Goal: Find specific page/section: Find specific page/section

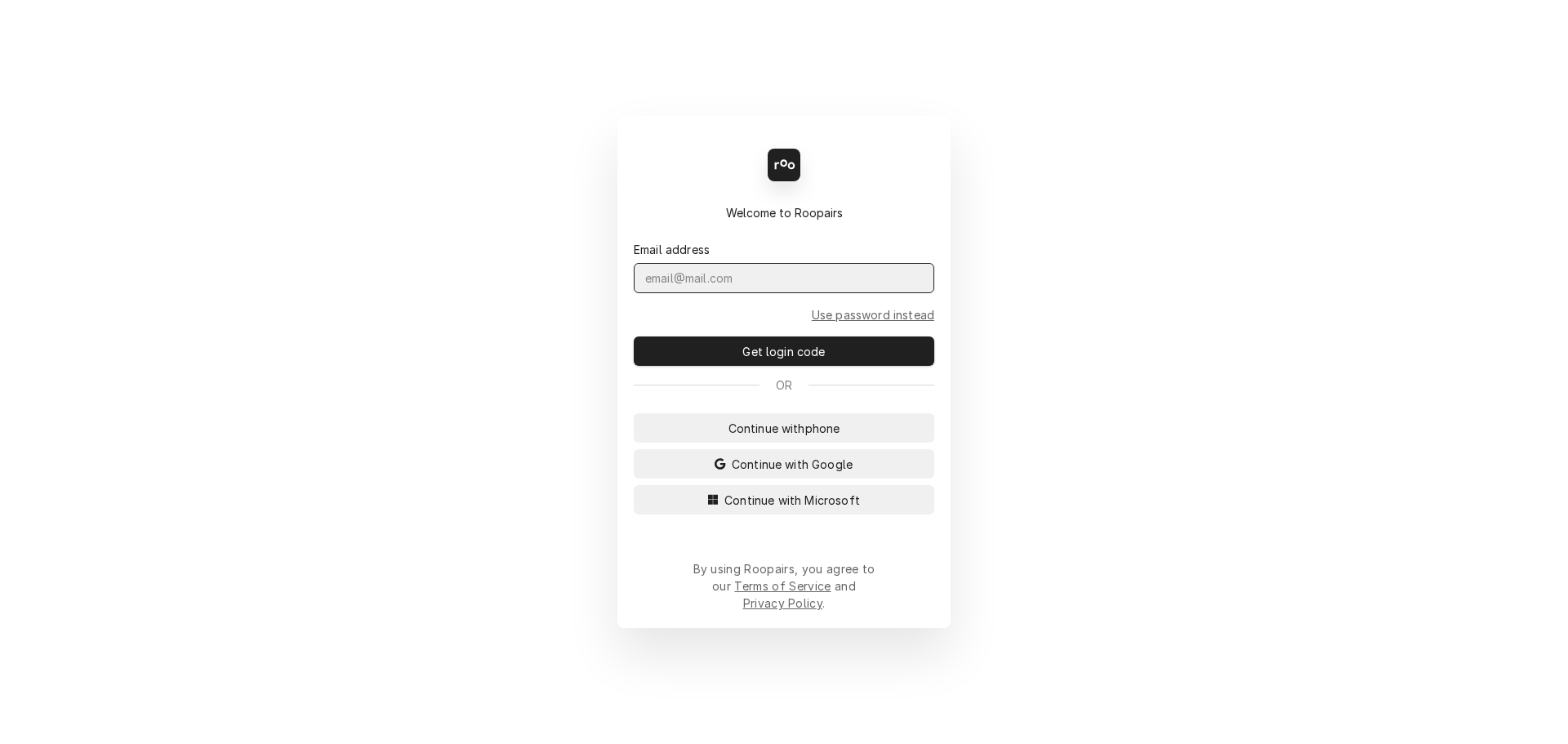
click at [684, 293] on input "Dynamic Content Wrapper" at bounding box center [784, 278] width 301 height 30
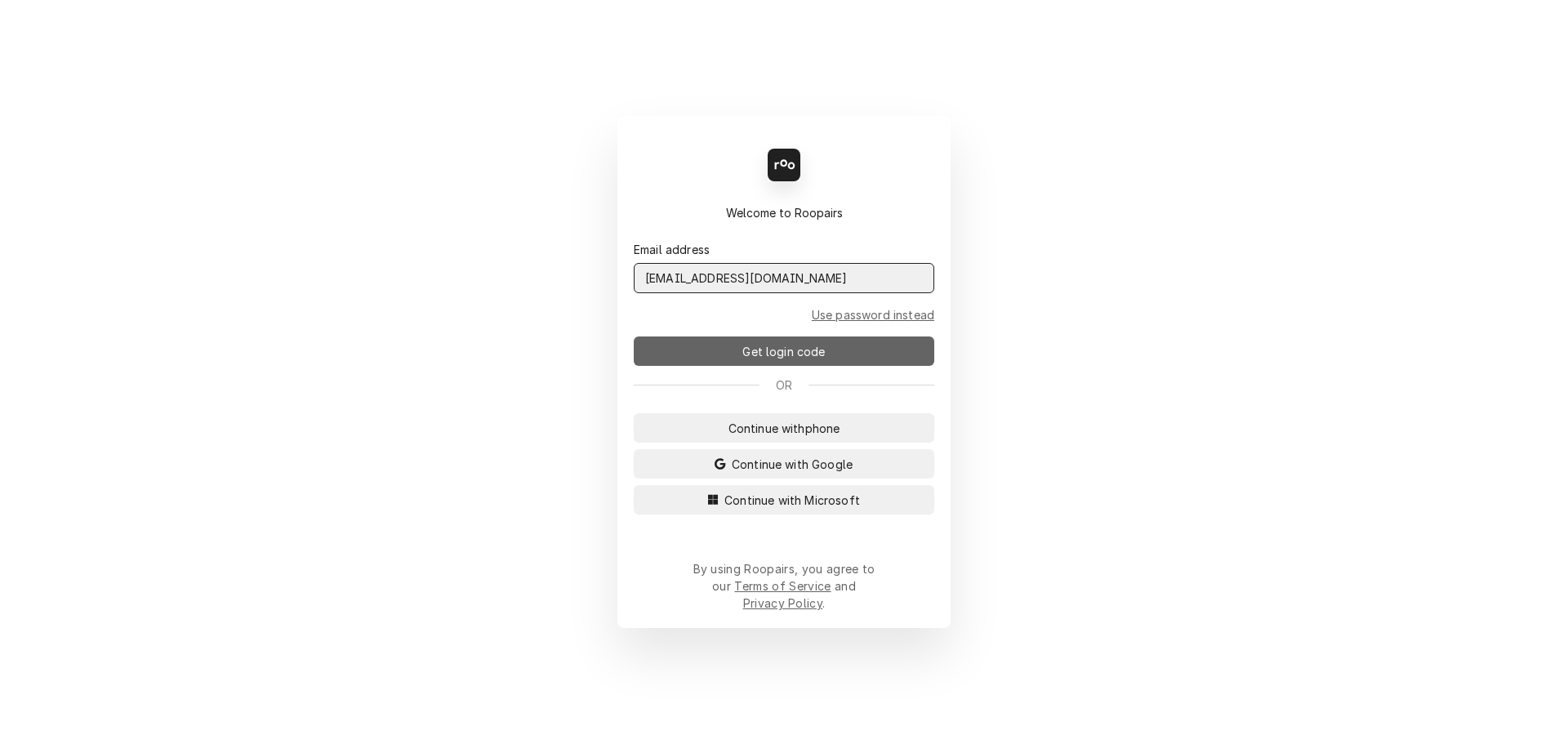
type input "admin@maincomm.com"
click at [729, 351] on button "Get login code" at bounding box center [784, 351] width 301 height 30
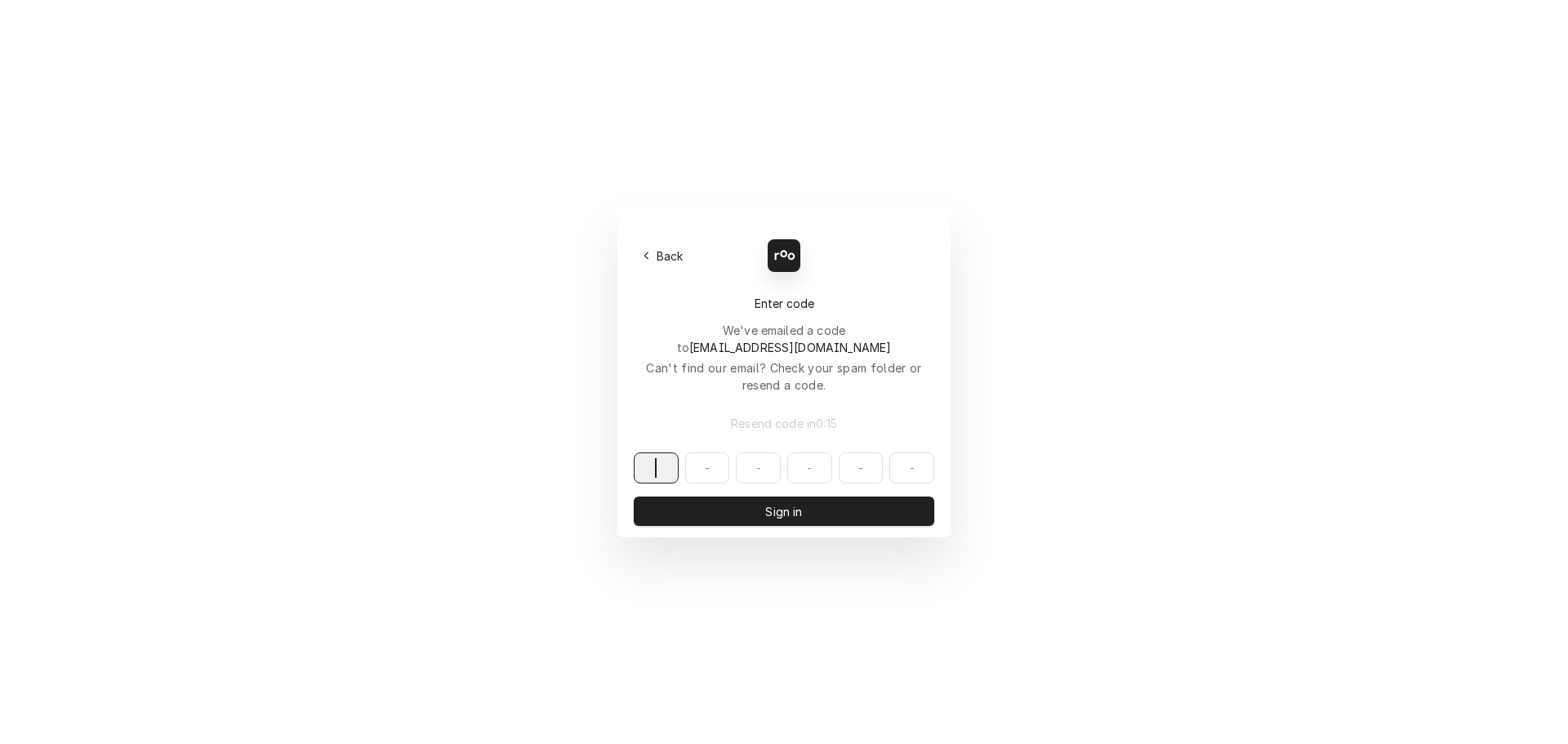
paste input "309181"
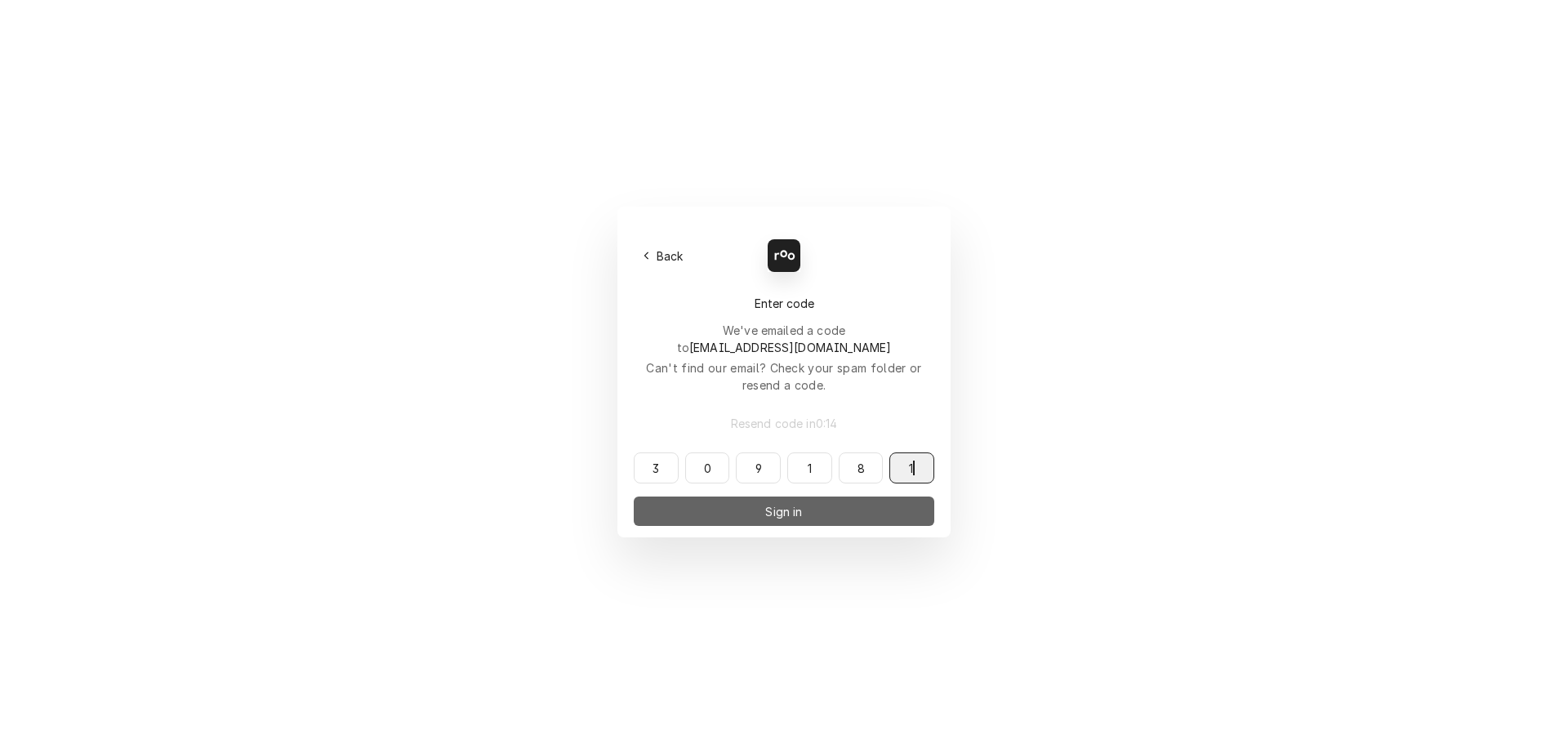
type input "309181"
click at [736, 497] on button "Sign in" at bounding box center [784, 511] width 301 height 30
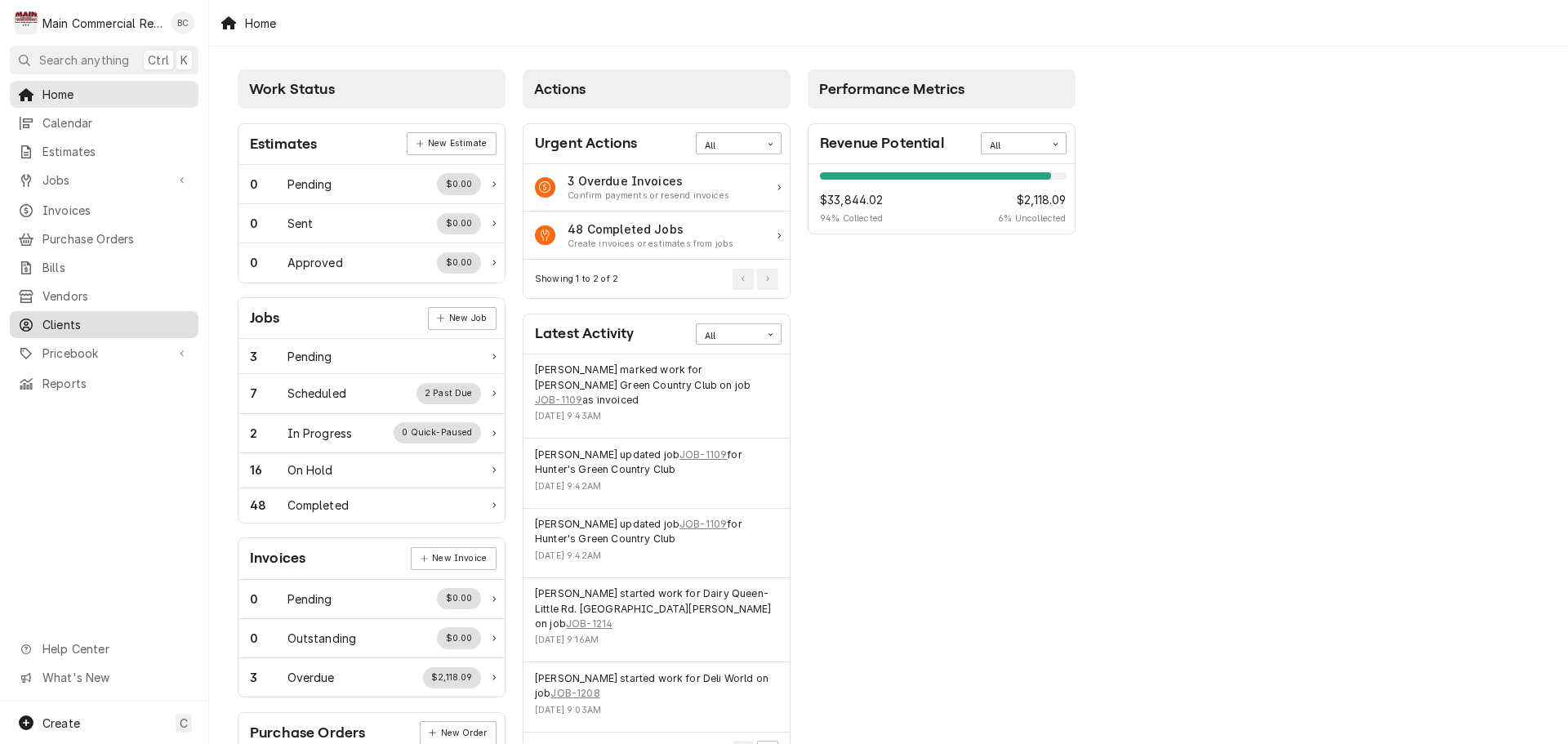
click at [84, 316] on span "Clients" at bounding box center [116, 325] width 148 height 17
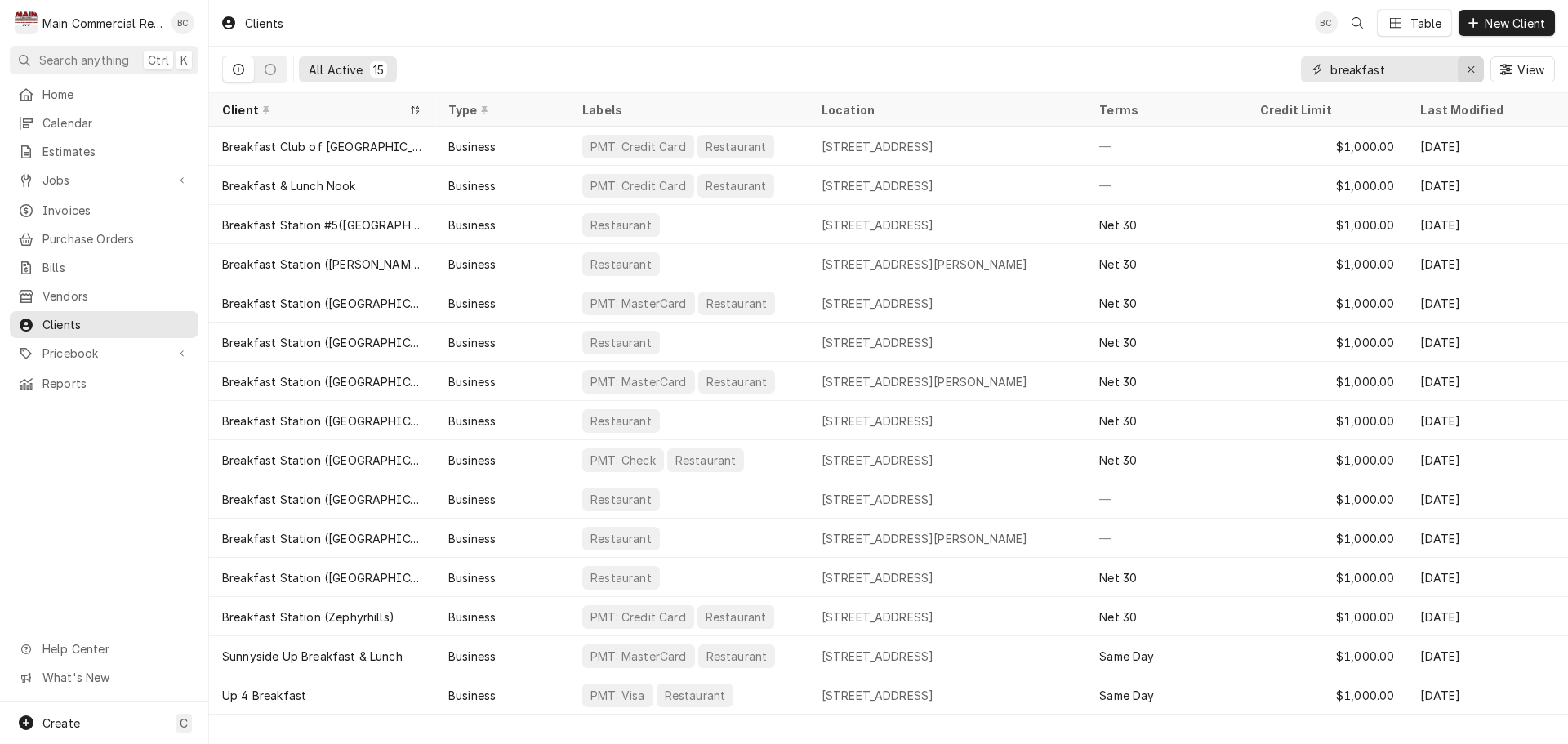
click at [1474, 62] on div "Erase input" at bounding box center [1470, 69] width 16 height 16
click at [1394, 74] on input "Dynamic Content Wrapper" at bounding box center [1408, 69] width 154 height 26
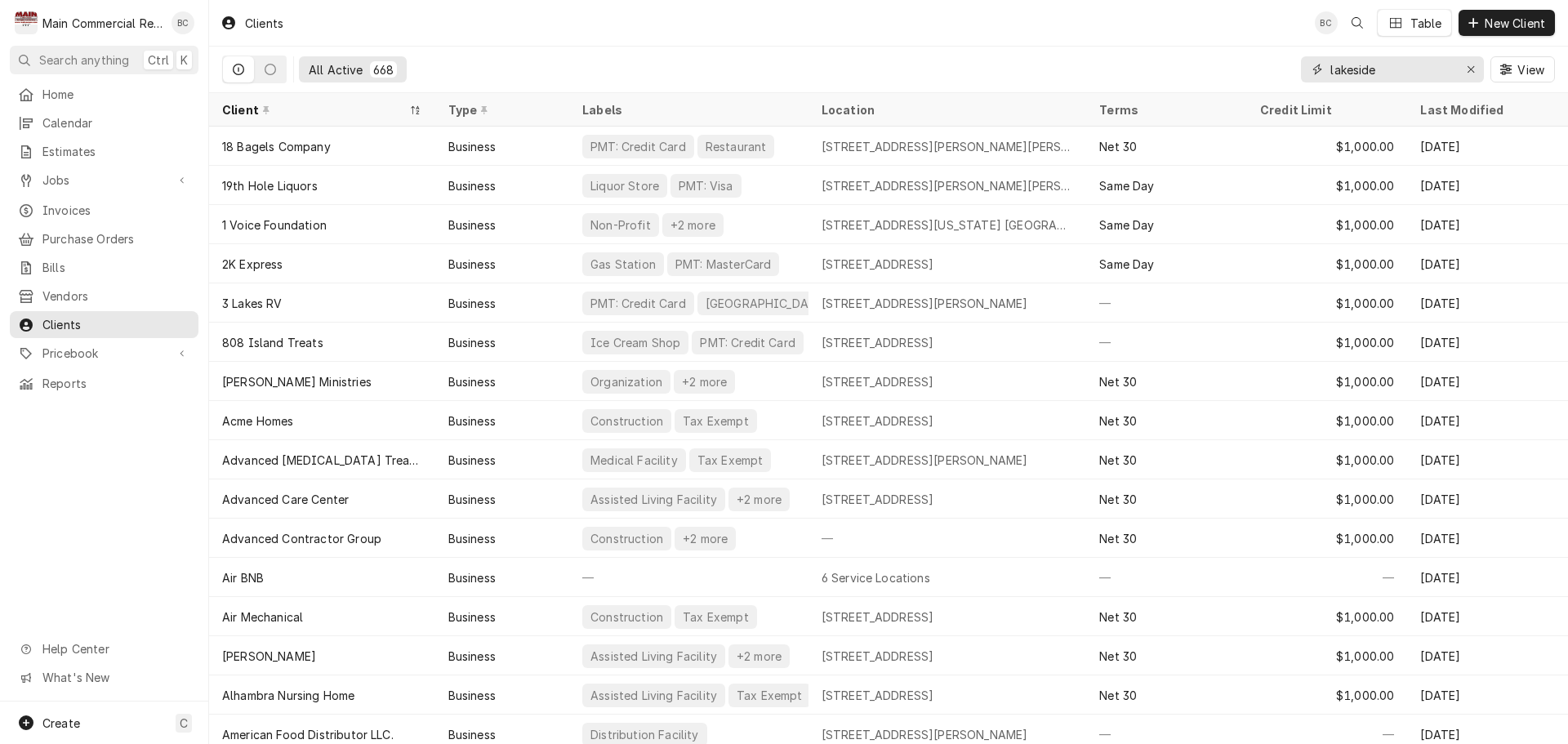
type input "lakeside"
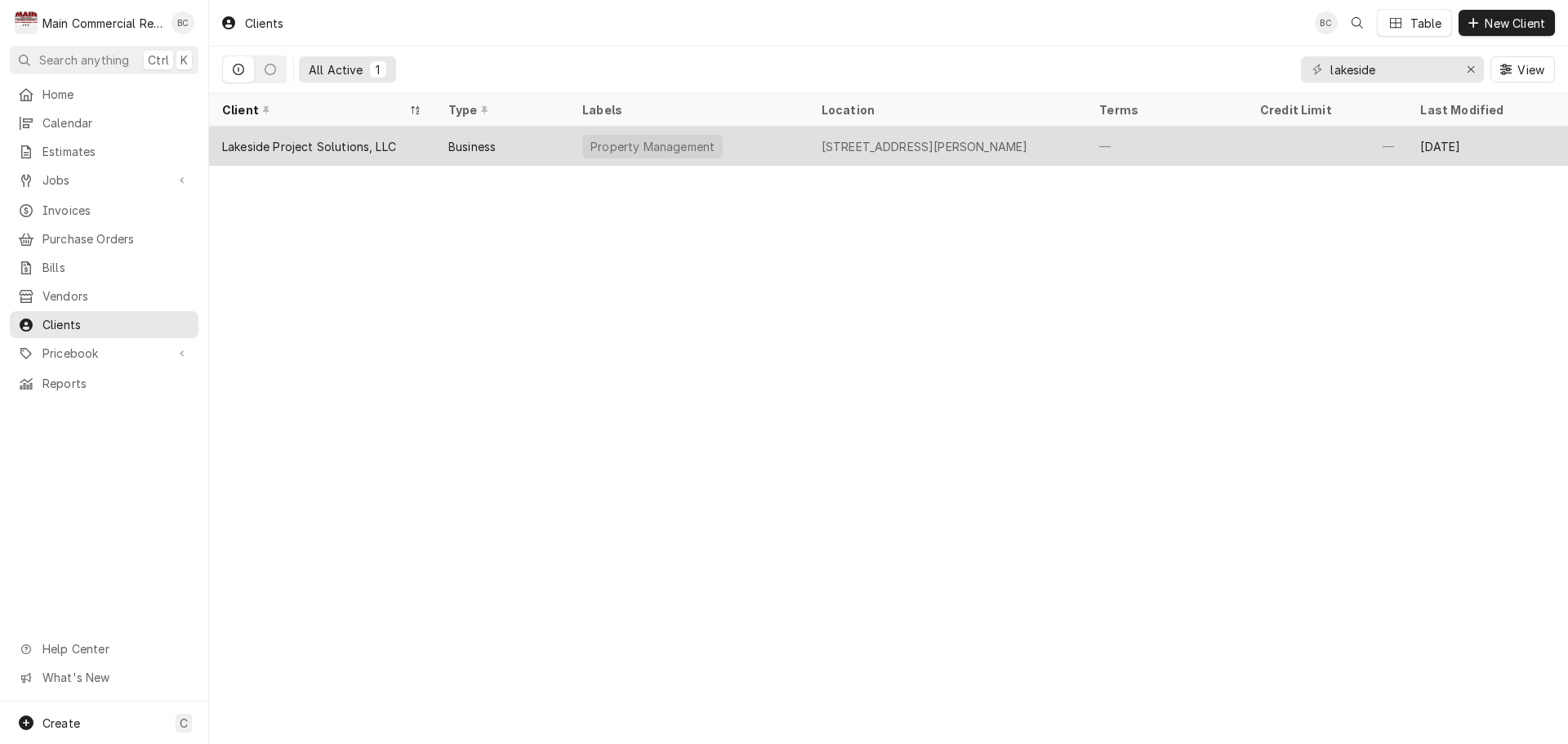
click at [349, 144] on div "Lakeside Project Solutions, LLC" at bounding box center [308, 147] width 174 height 17
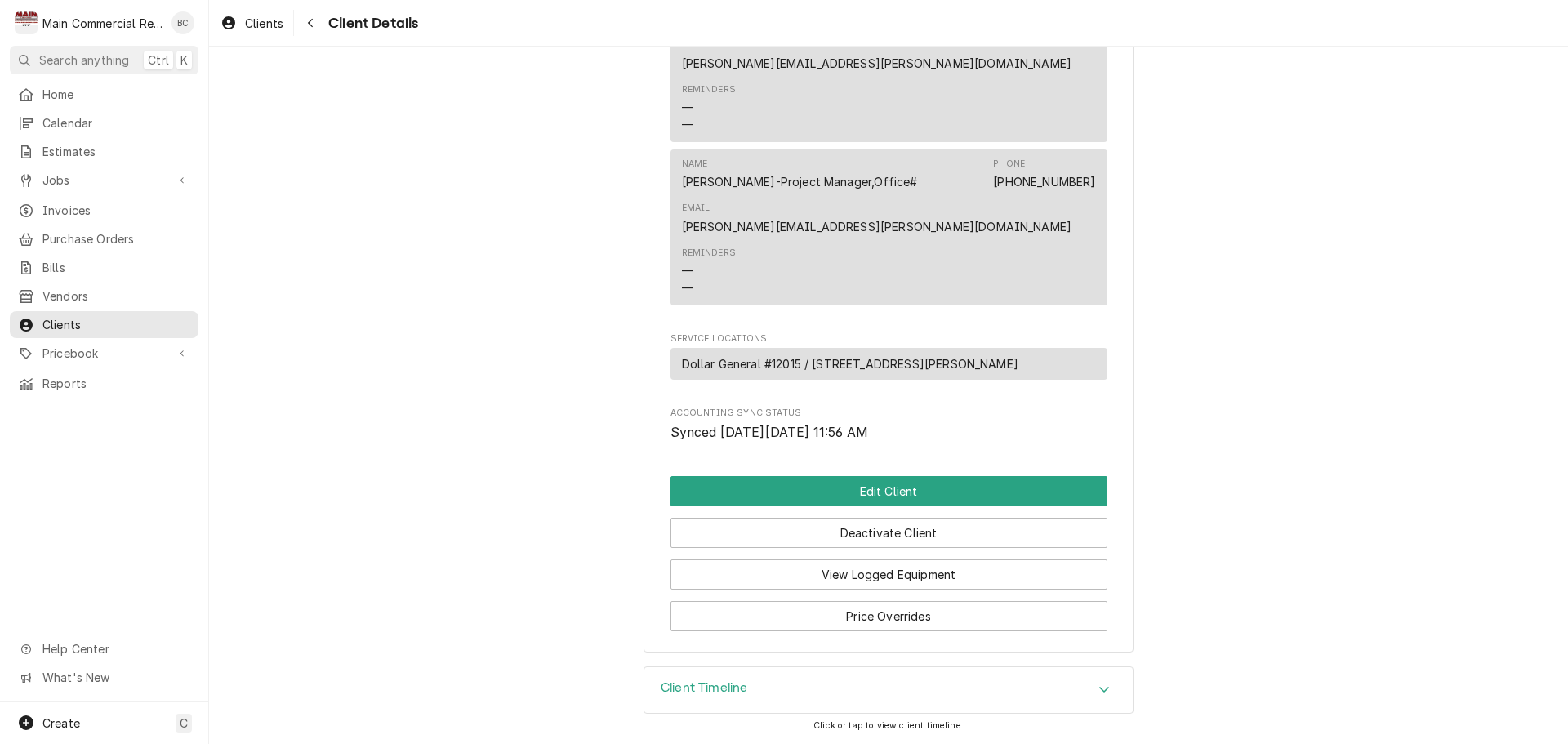
scroll to position [1008, 0]
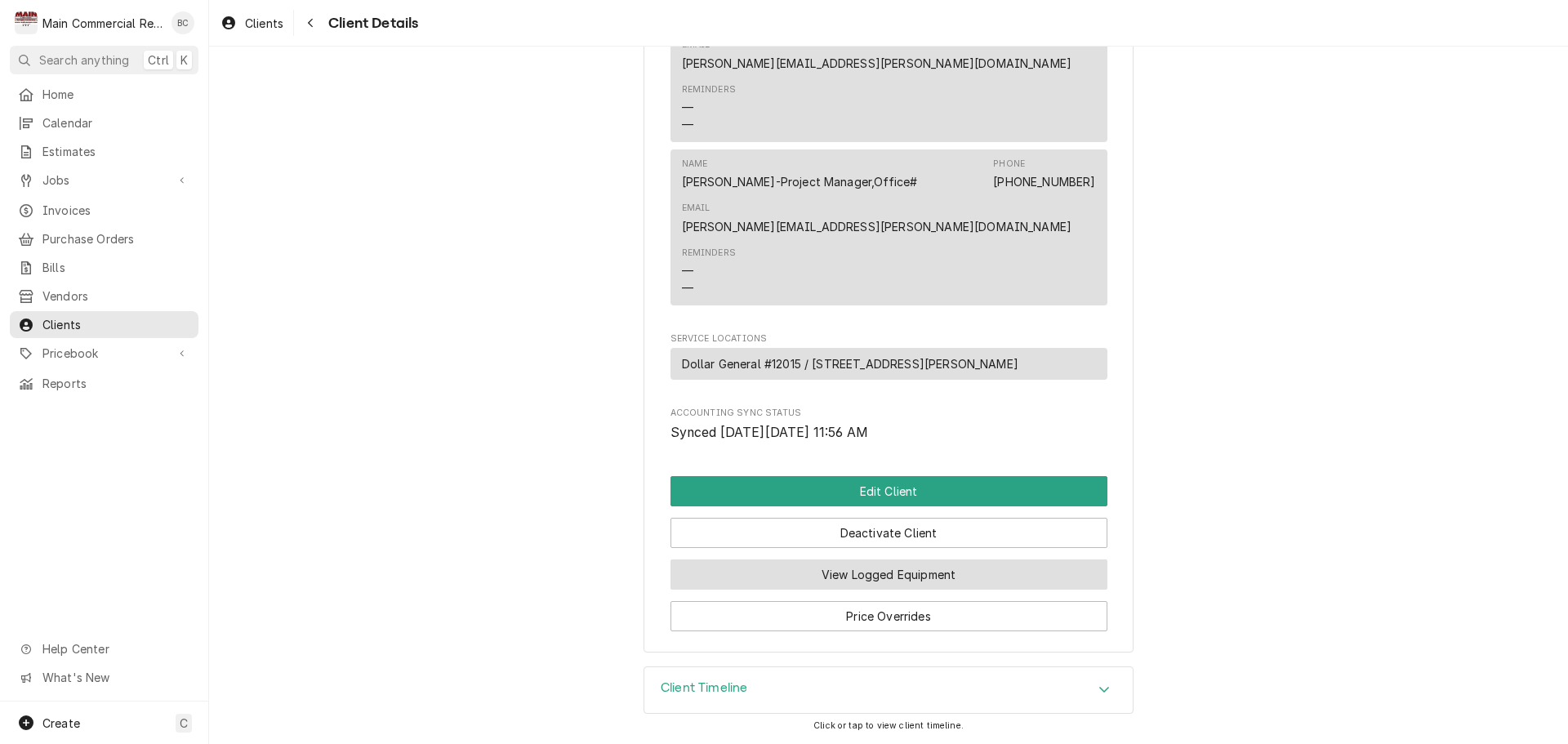
click at [866, 575] on button "View Logged Equipment" at bounding box center [889, 574] width 437 height 30
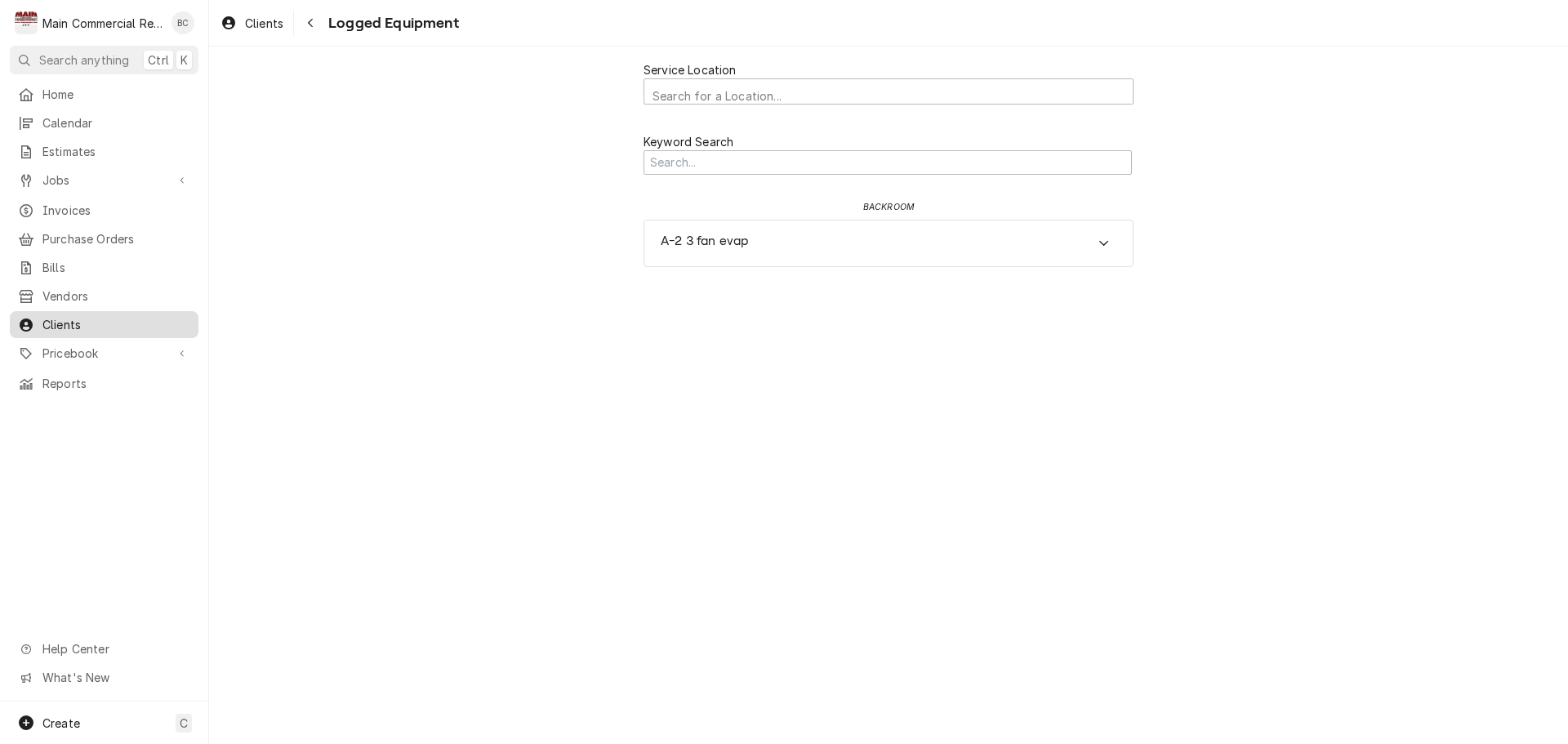
click at [91, 324] on div "Clients" at bounding box center [105, 324] width 183 height 20
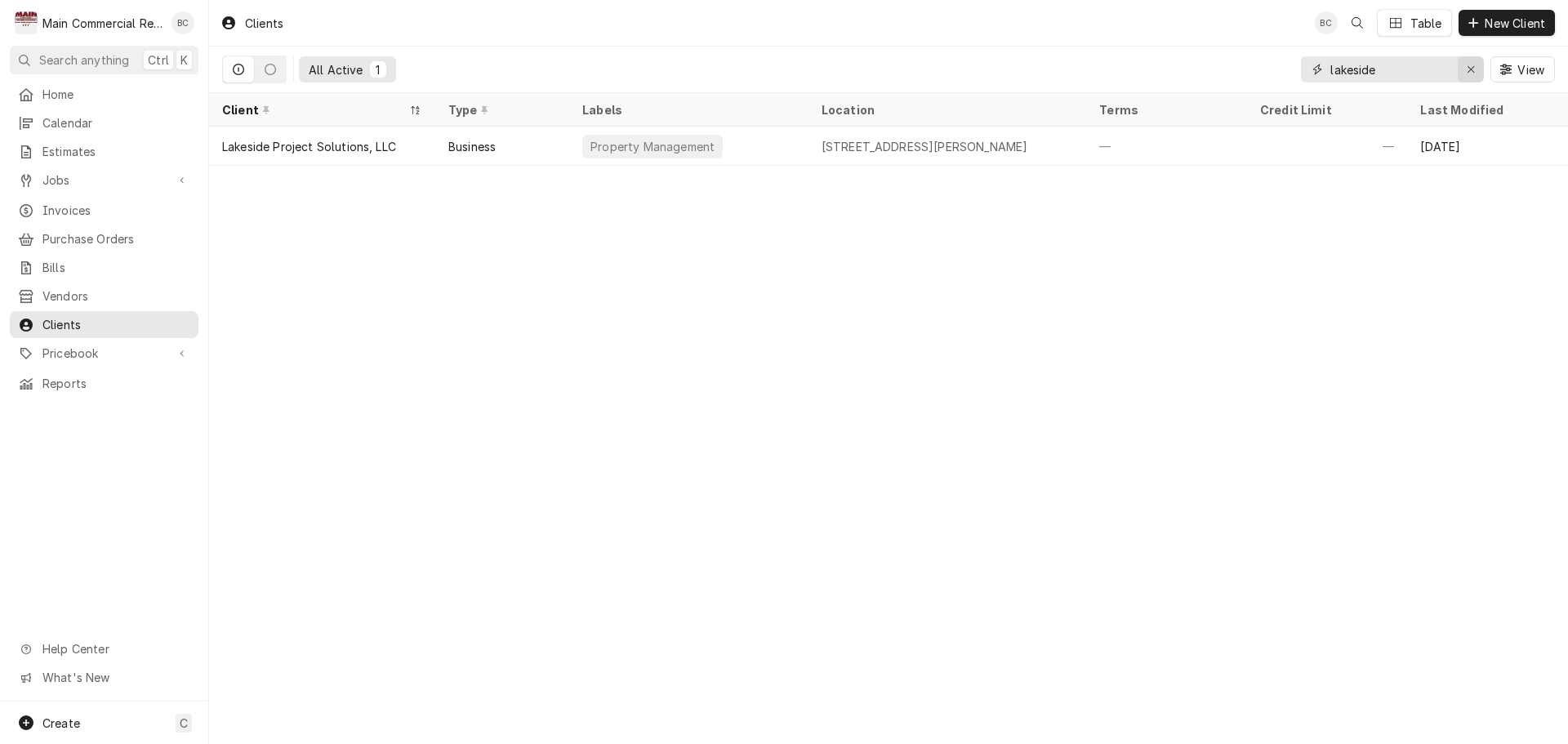
click at [1467, 72] on icon "Erase input" at bounding box center [1471, 69] width 9 height 12
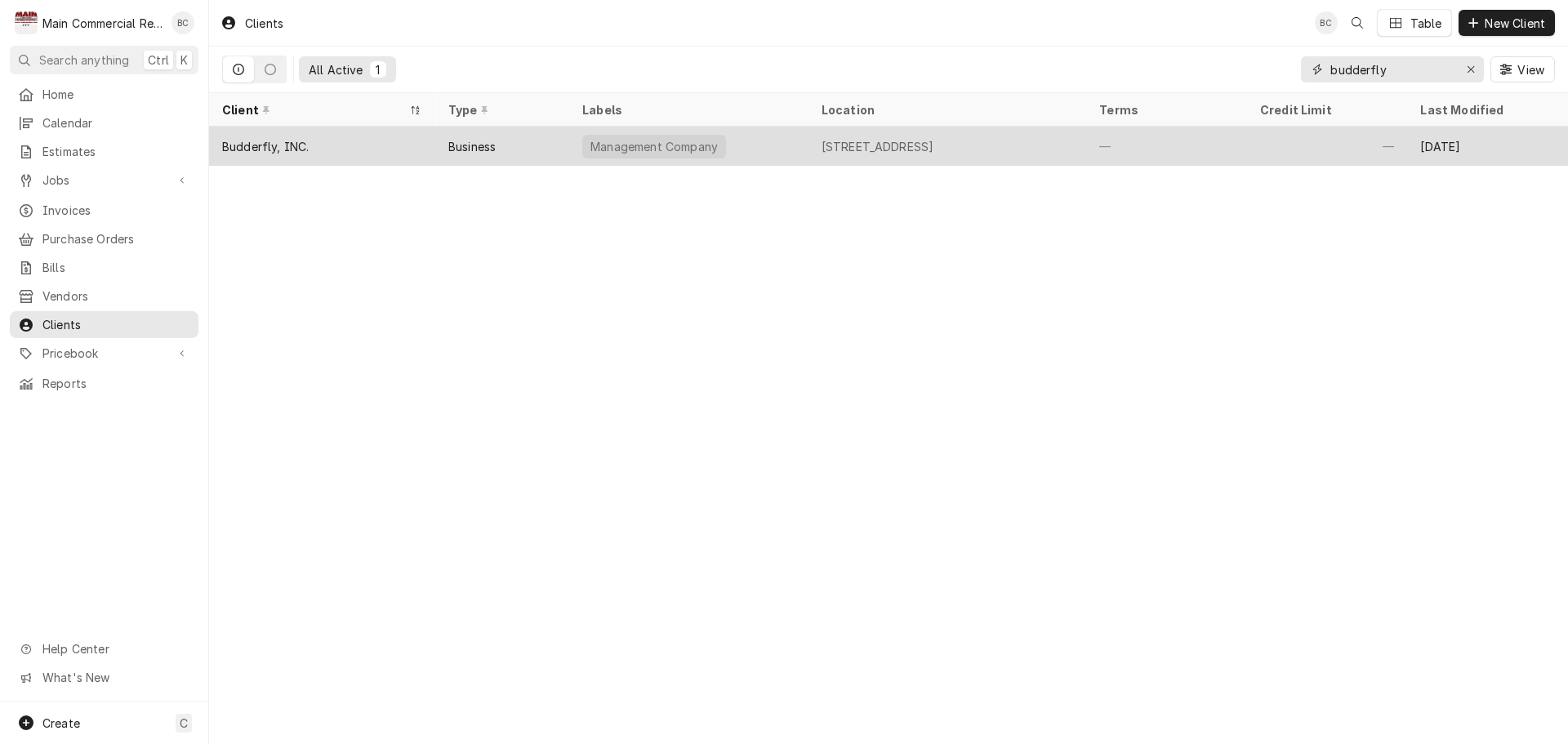
type input "budderfly"
click at [295, 147] on div "Budderfly, INC." at bounding box center [265, 147] width 86 height 17
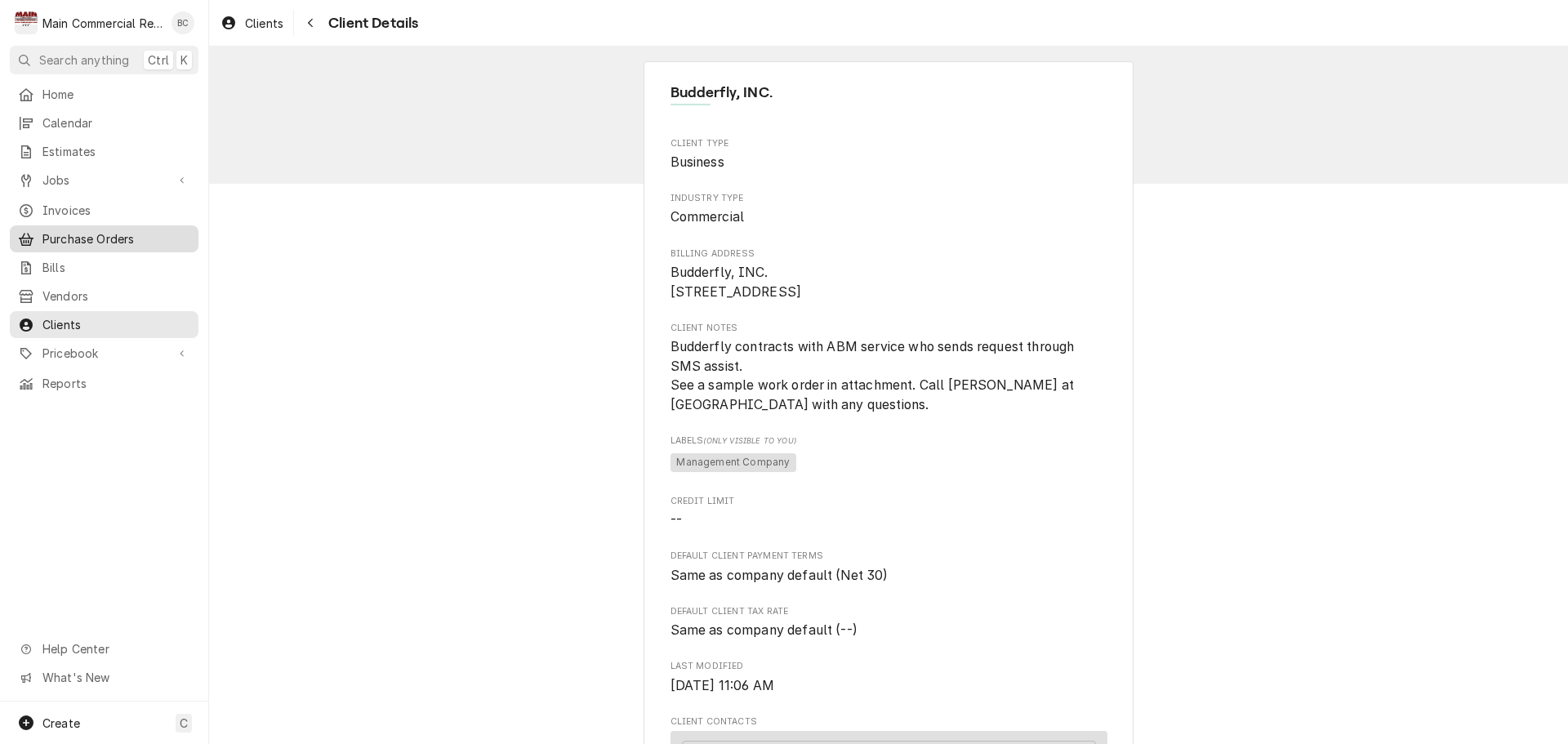
click at [83, 234] on span "Purchase Orders" at bounding box center [116, 239] width 148 height 17
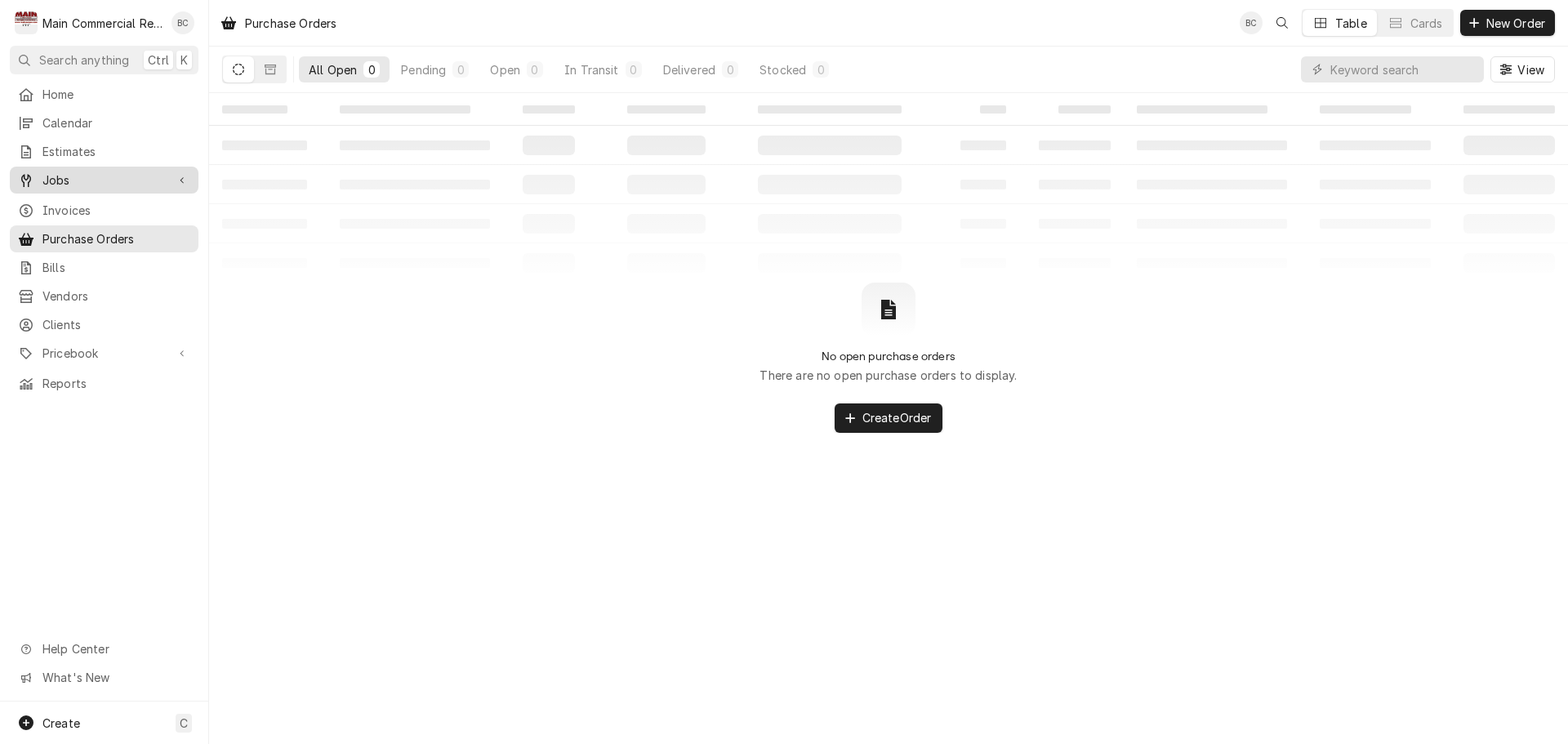
click at [177, 174] on div "Dynamic Content Wrapper" at bounding box center [182, 180] width 16 height 16
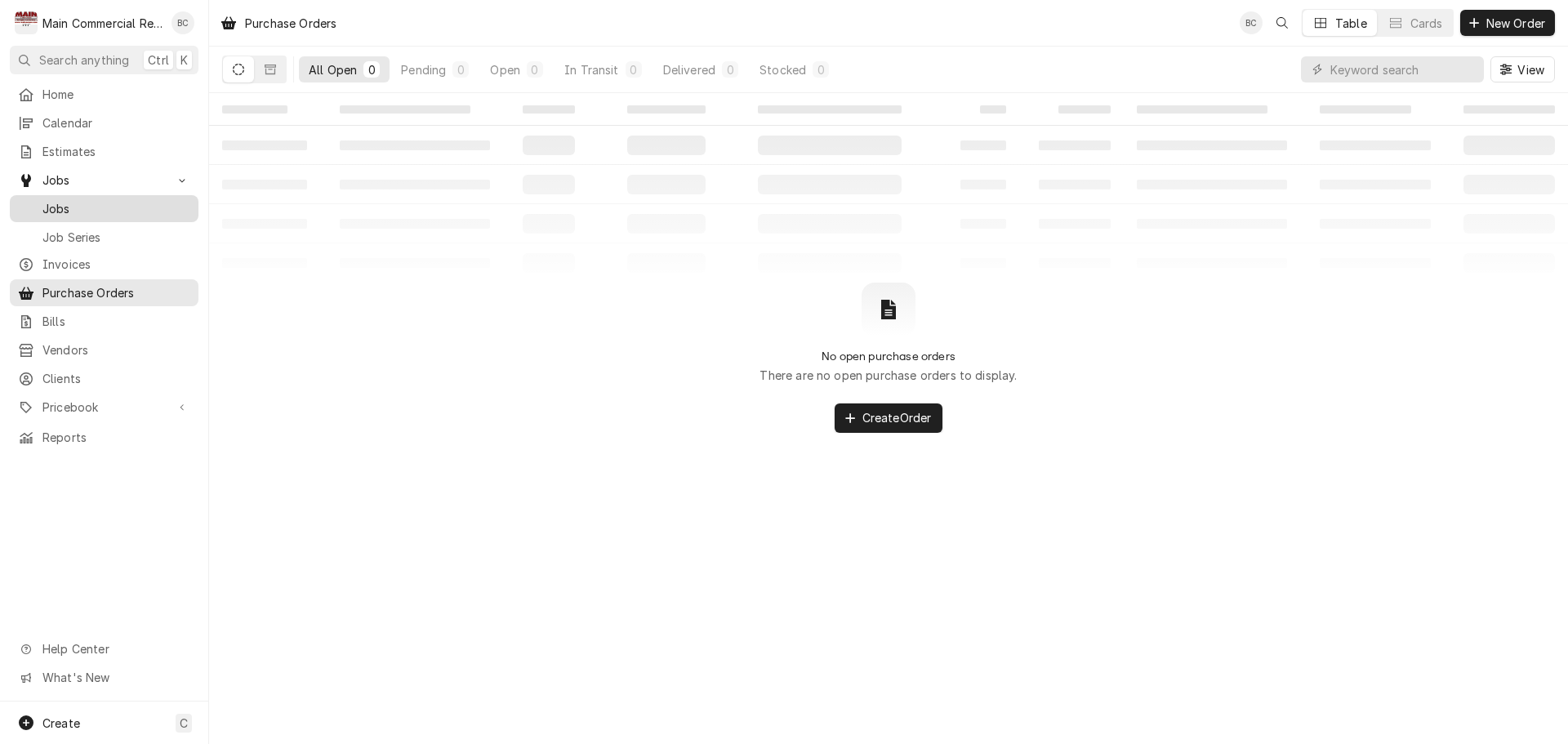
click at [159, 200] on span "Jobs" at bounding box center [116, 209] width 148 height 17
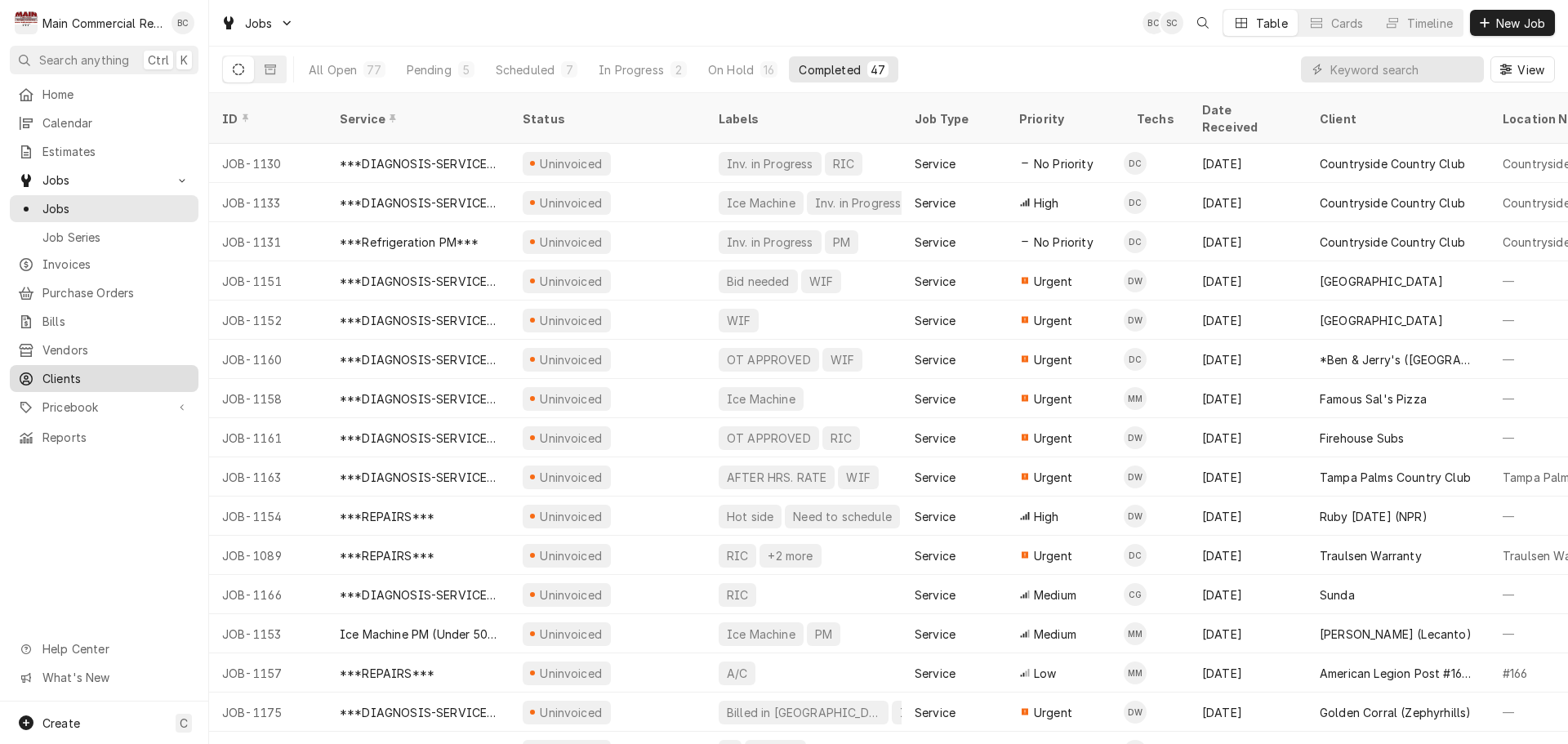
click at [75, 373] on span "Clients" at bounding box center [116, 379] width 148 height 17
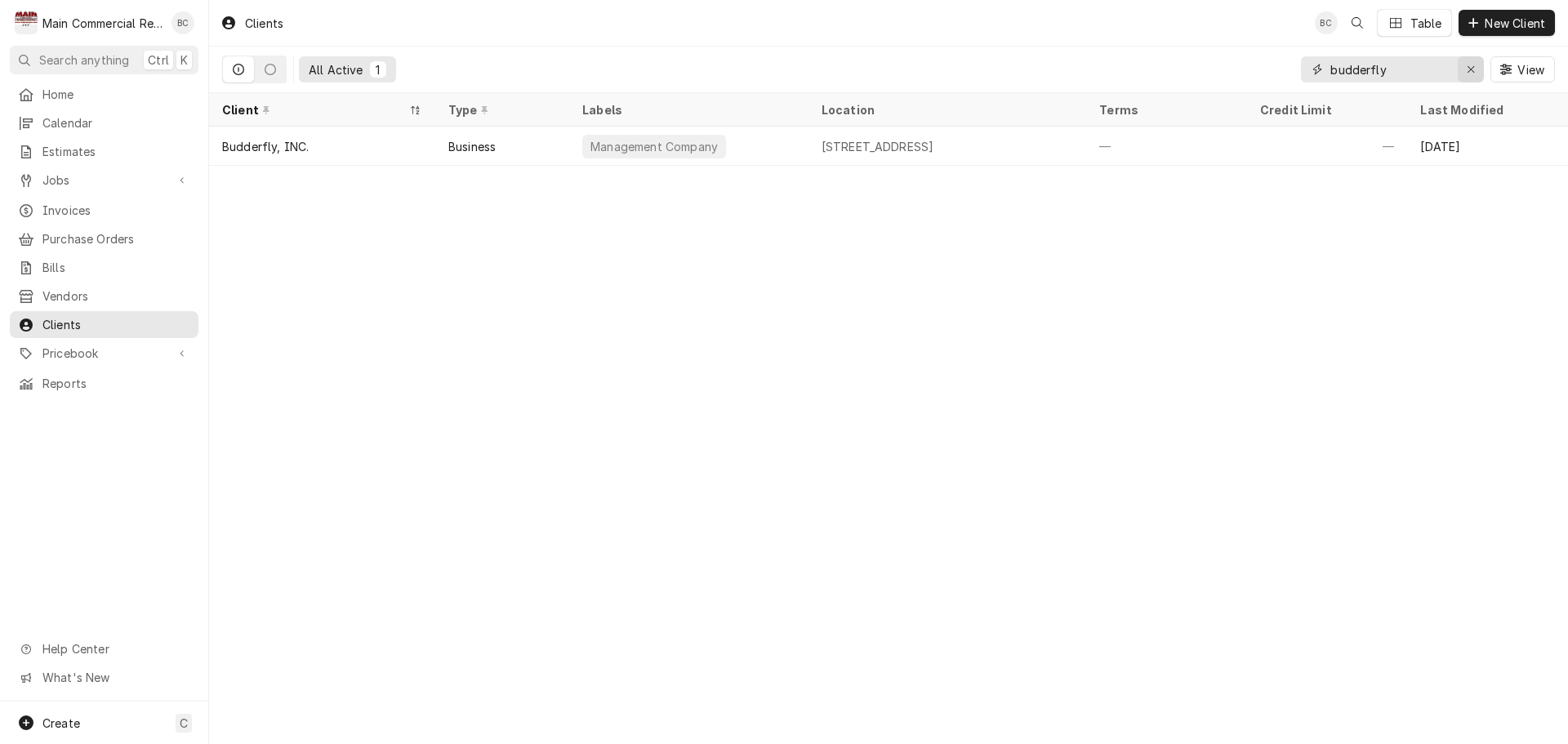
click at [1470, 69] on icon "Erase input" at bounding box center [1470, 69] width 7 height 7
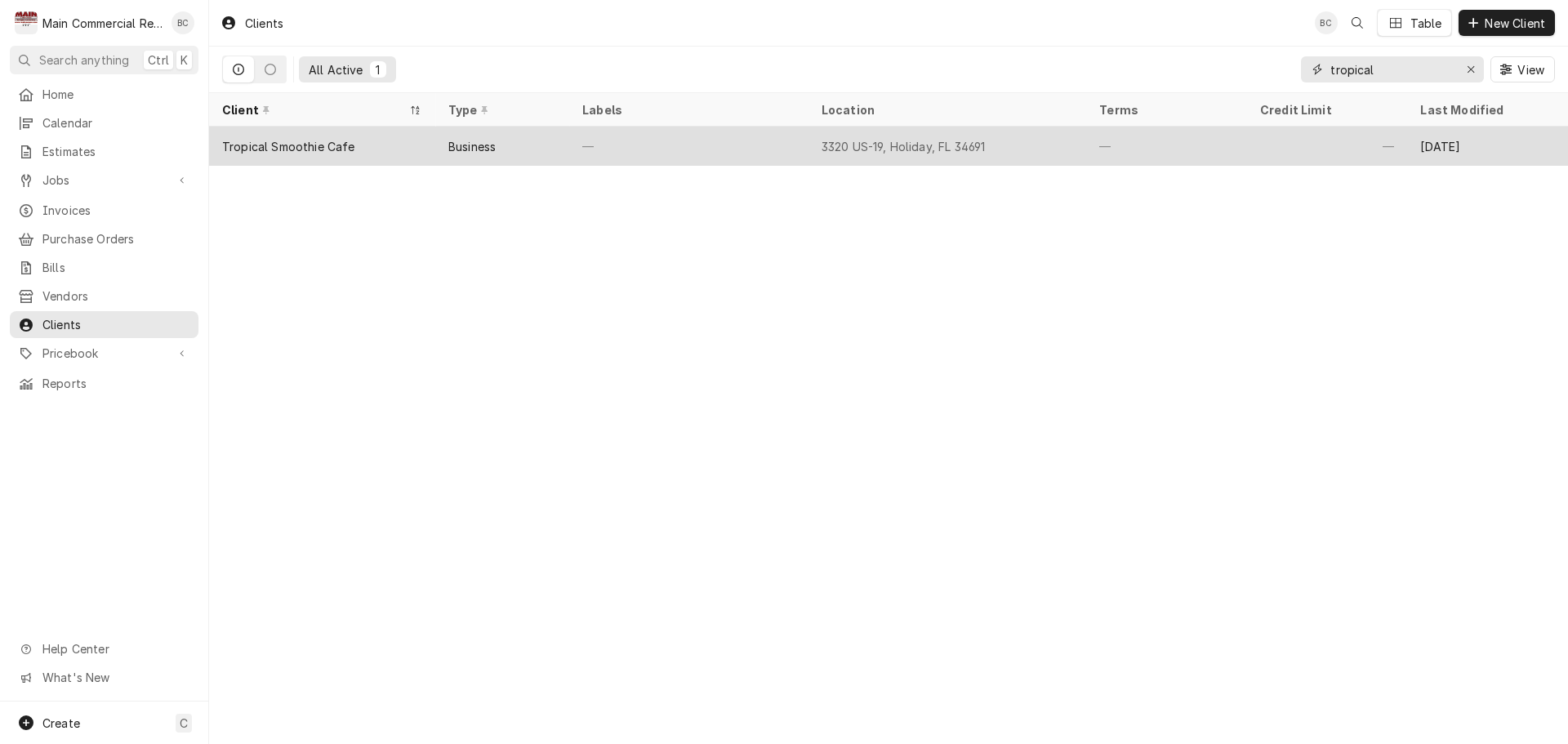
type input "tropical"
click at [313, 140] on div "Tropical Smoothie Cafe" at bounding box center [288, 147] width 134 height 17
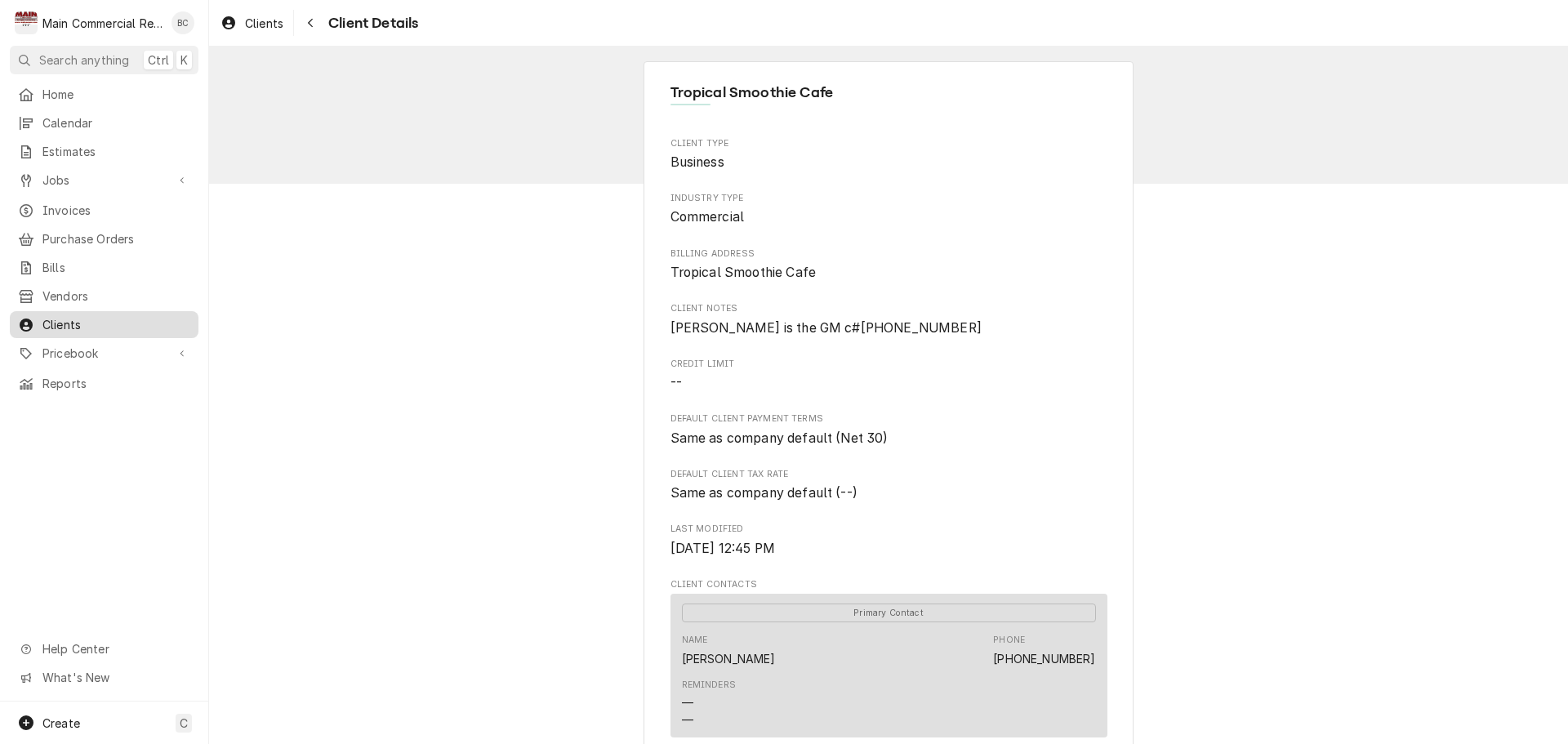
click at [89, 316] on span "Clients" at bounding box center [116, 325] width 148 height 17
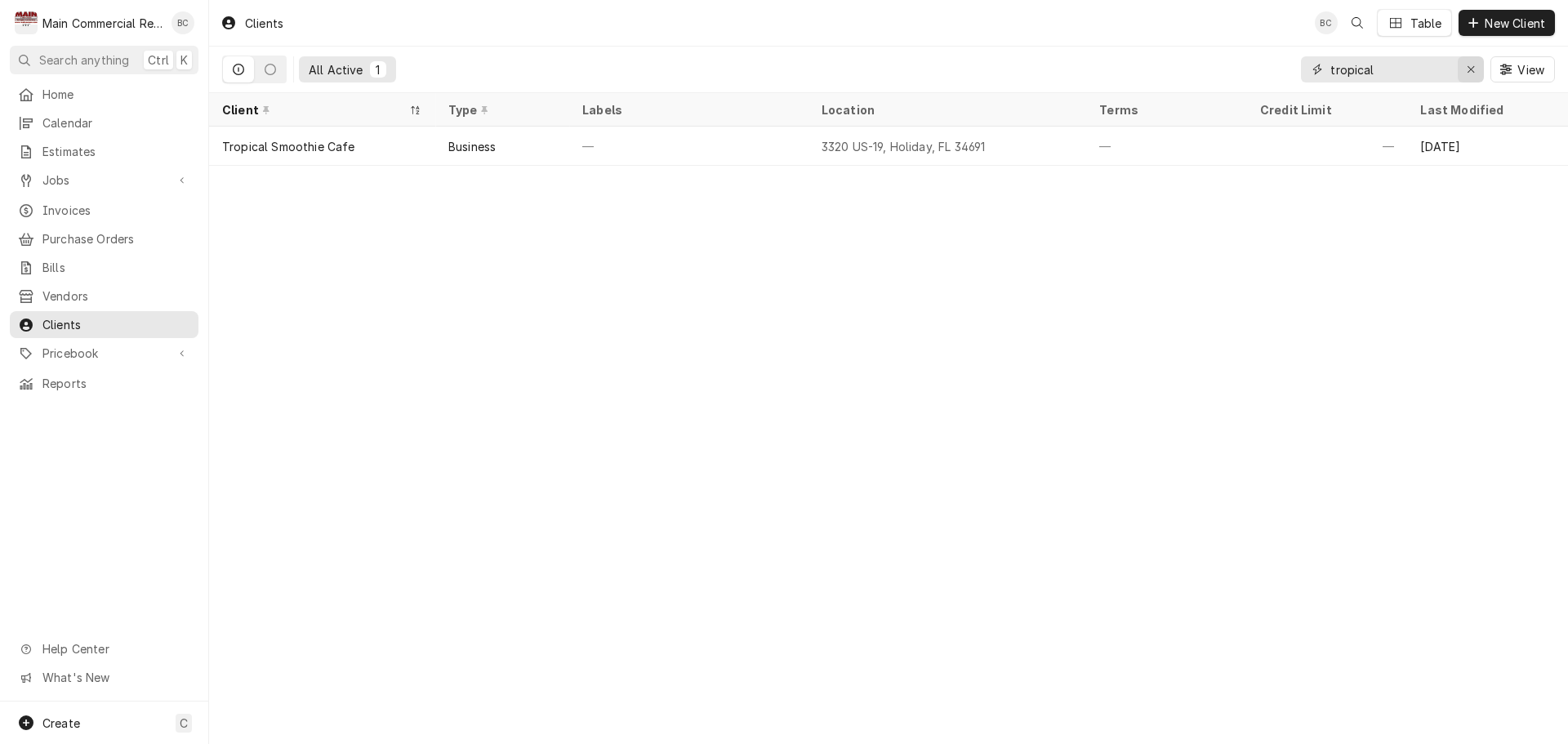
click at [1471, 65] on icon "Erase input" at bounding box center [1471, 69] width 9 height 12
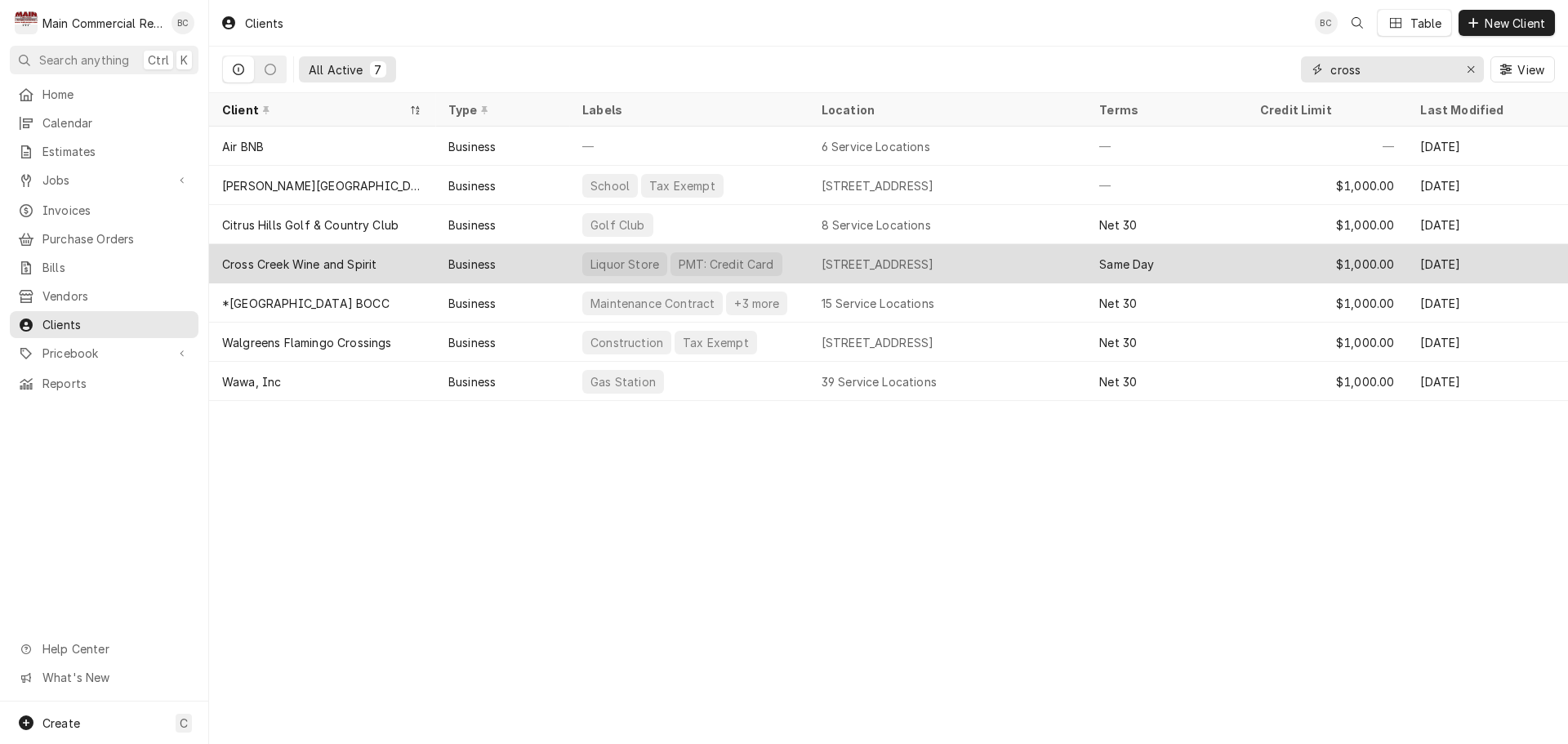
type input "cross"
click at [331, 265] on div "Cross Creek Wine and Spirit" at bounding box center [299, 264] width 155 height 17
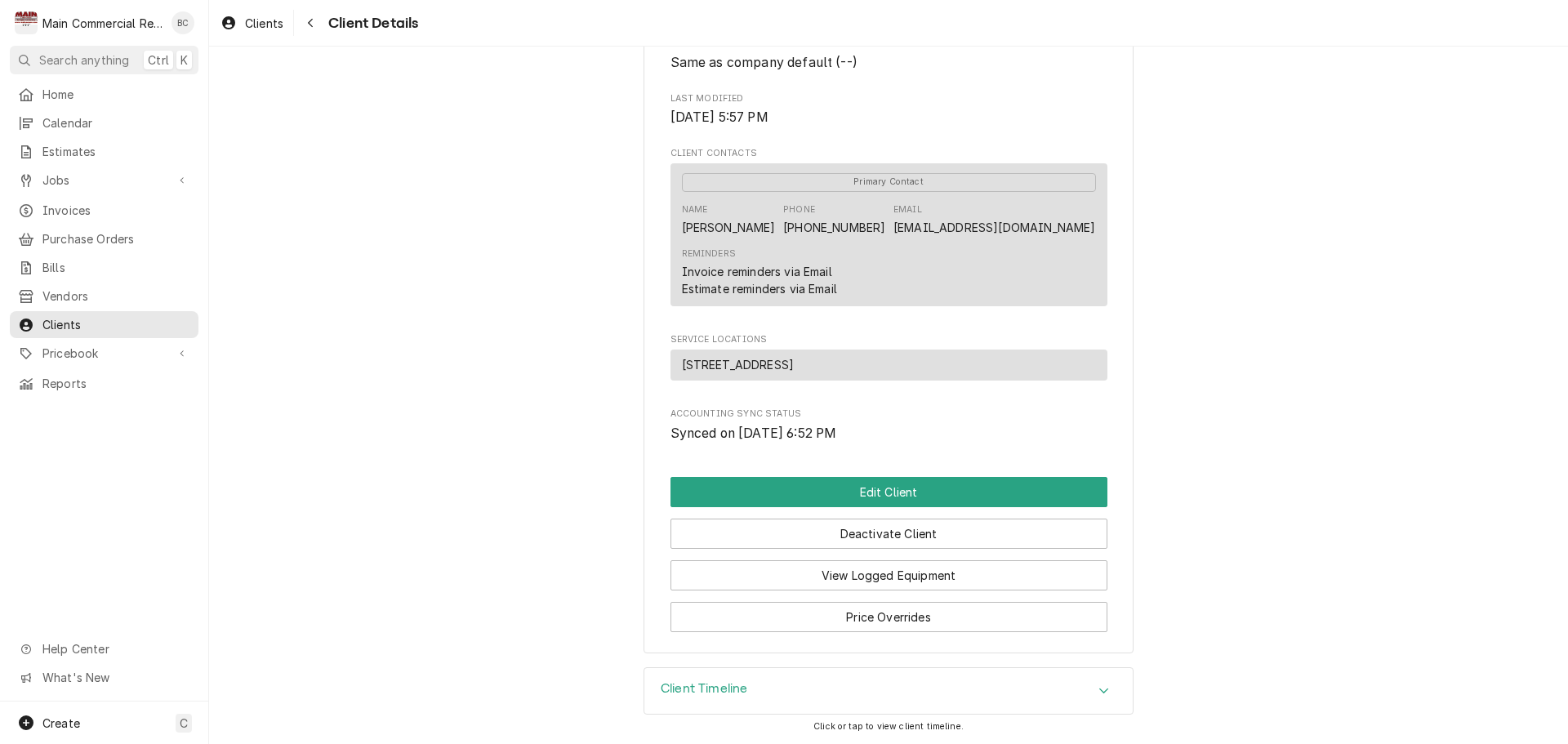
scroll to position [550, 0]
